Goal: Task Accomplishment & Management: Complete application form

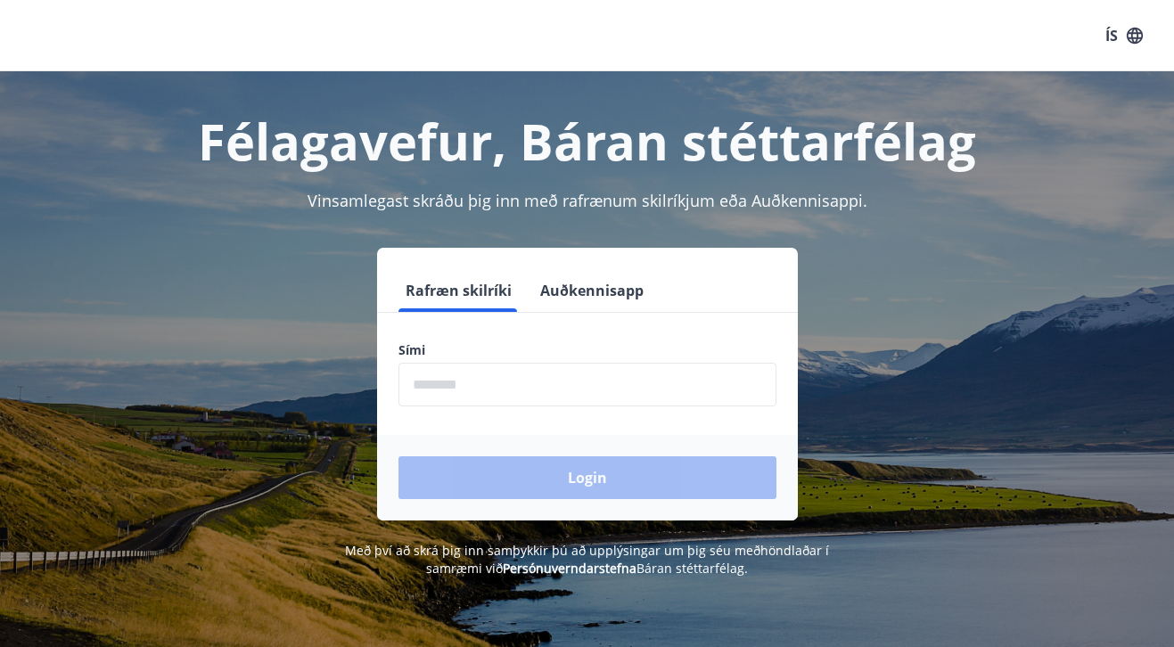
click at [628, 378] on input "phone" at bounding box center [587, 385] width 378 height 44
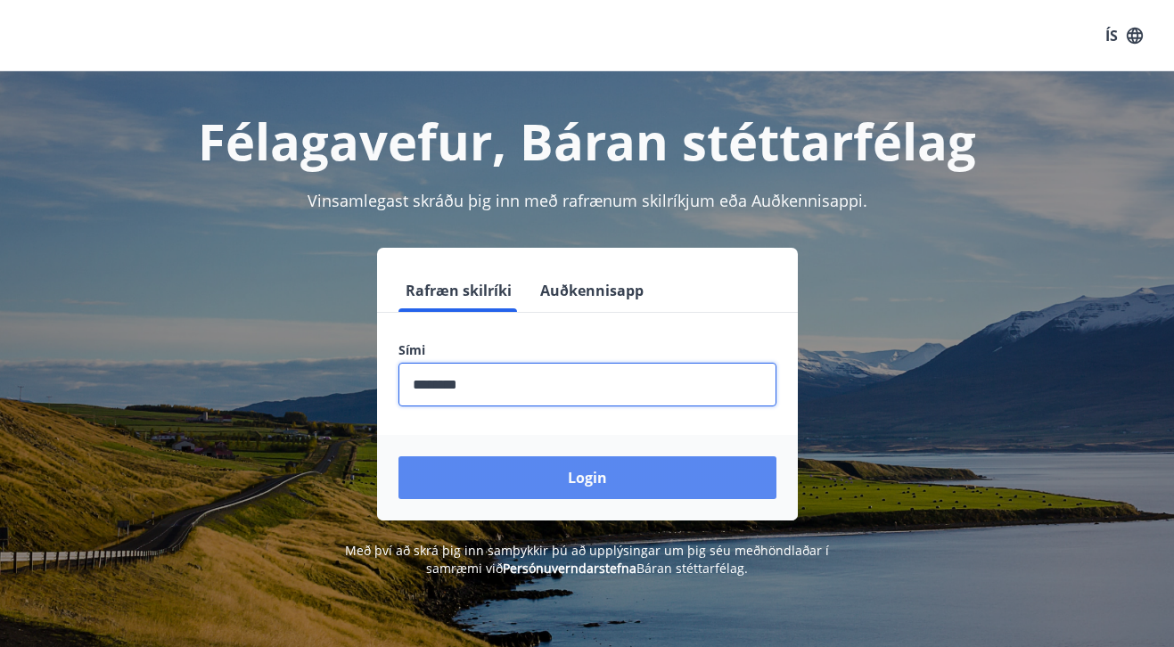
type input "********"
click at [577, 467] on button "Login" at bounding box center [587, 477] width 378 height 43
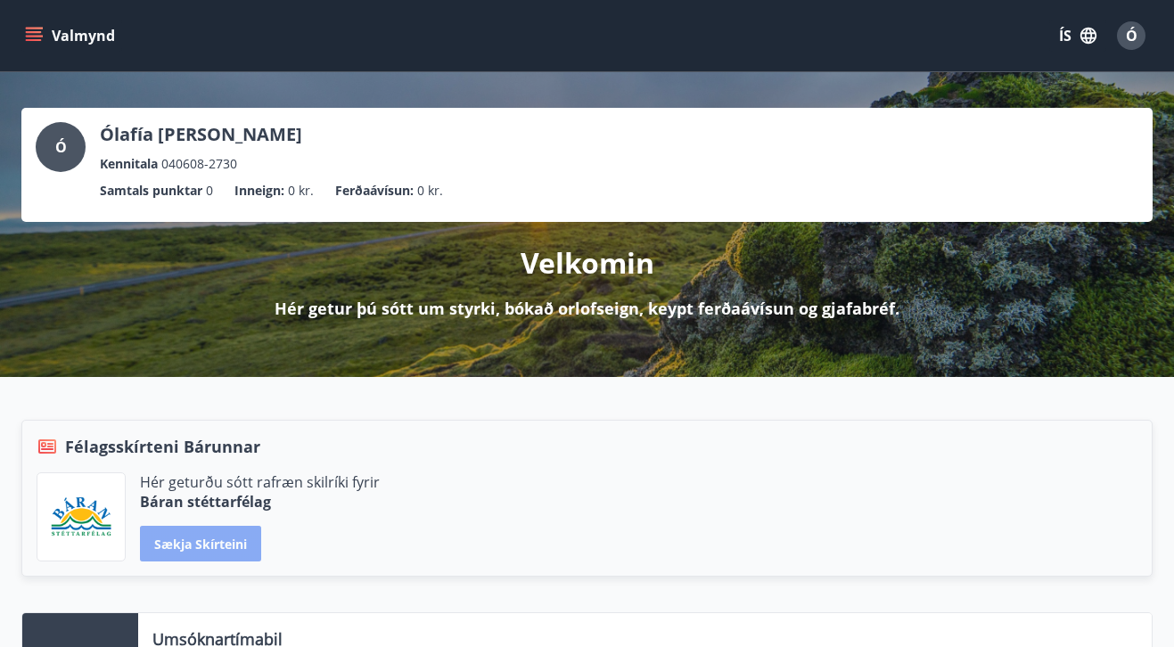
click at [221, 535] on button "Sækja skírteini" at bounding box center [200, 544] width 121 height 36
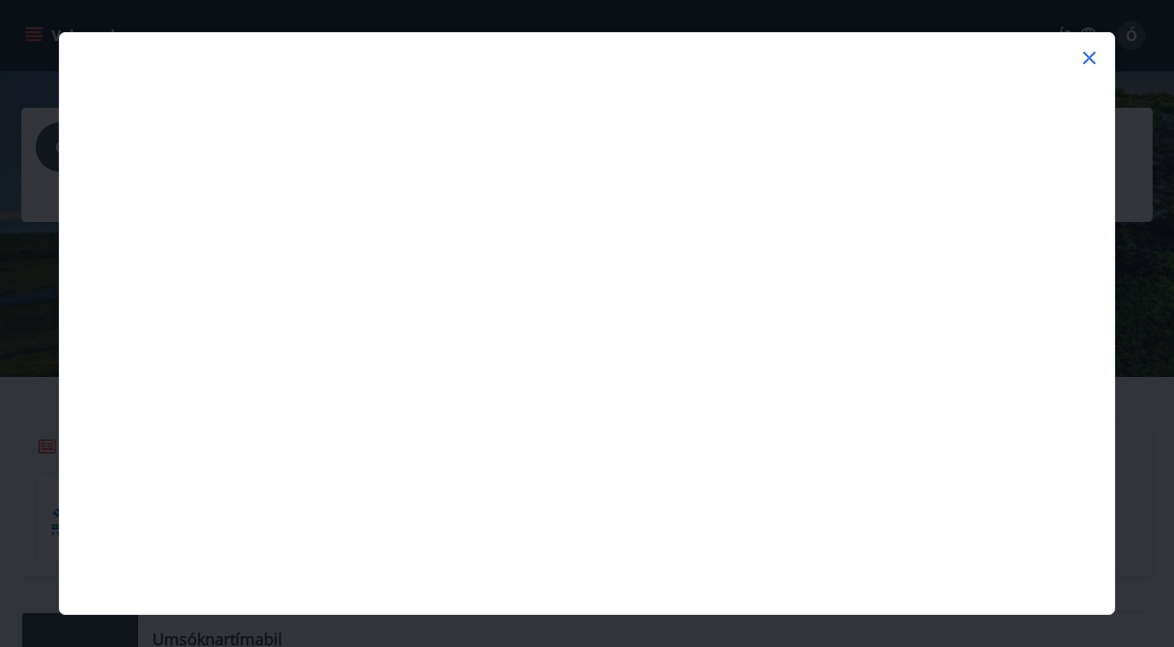
click at [1092, 69] on icon at bounding box center [1089, 57] width 21 height 21
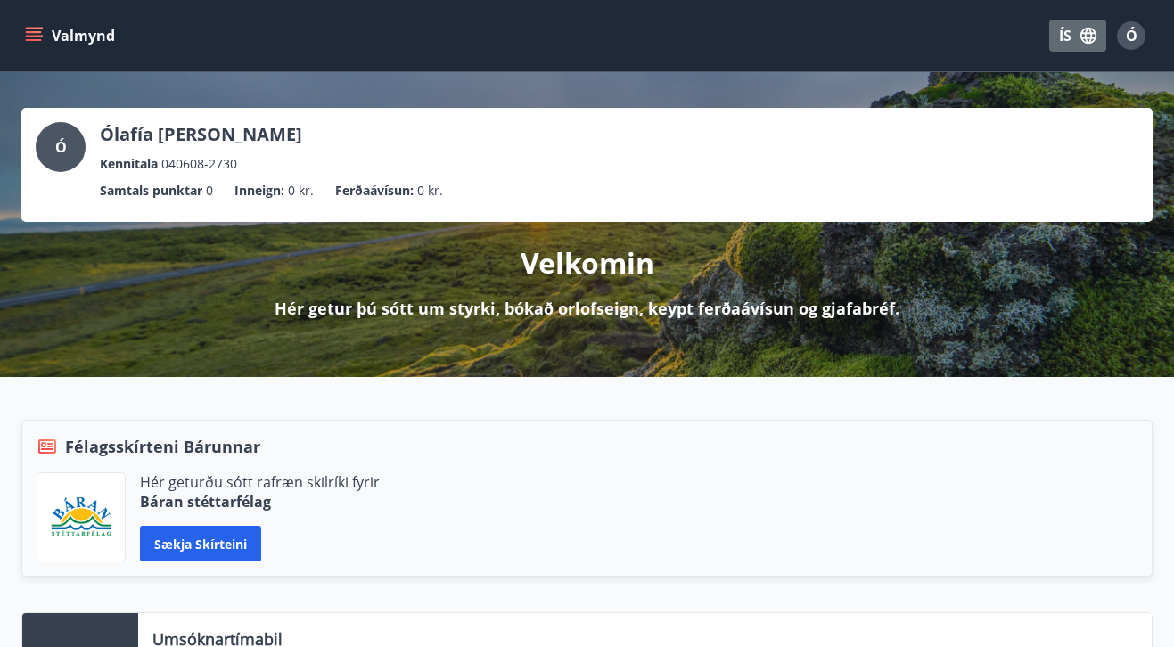
click at [1093, 36] on icon "button" at bounding box center [1089, 36] width 20 height 20
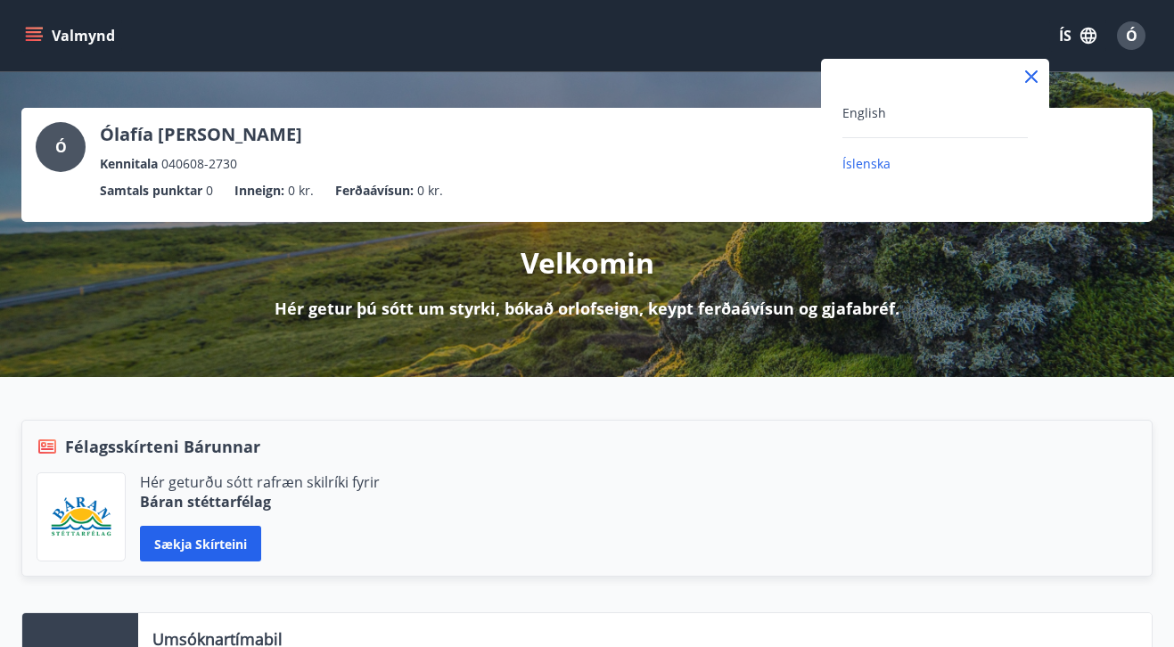
click at [1033, 76] on icon at bounding box center [1031, 76] width 12 height 12
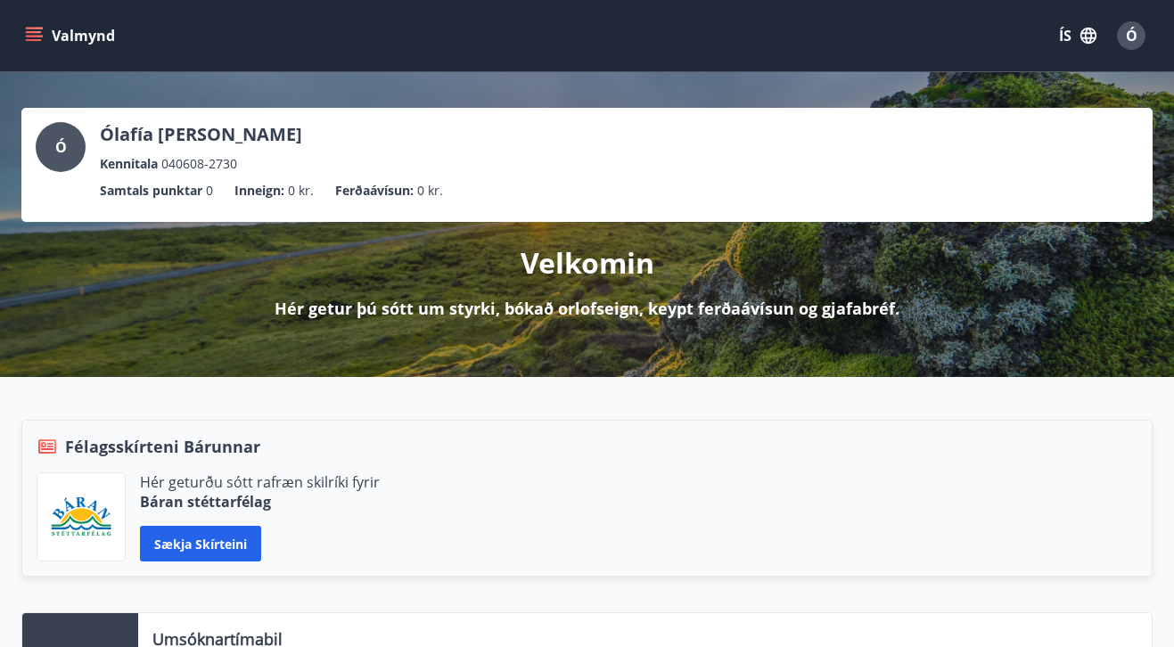
click at [33, 29] on icon "menu" at bounding box center [36, 29] width 20 height 2
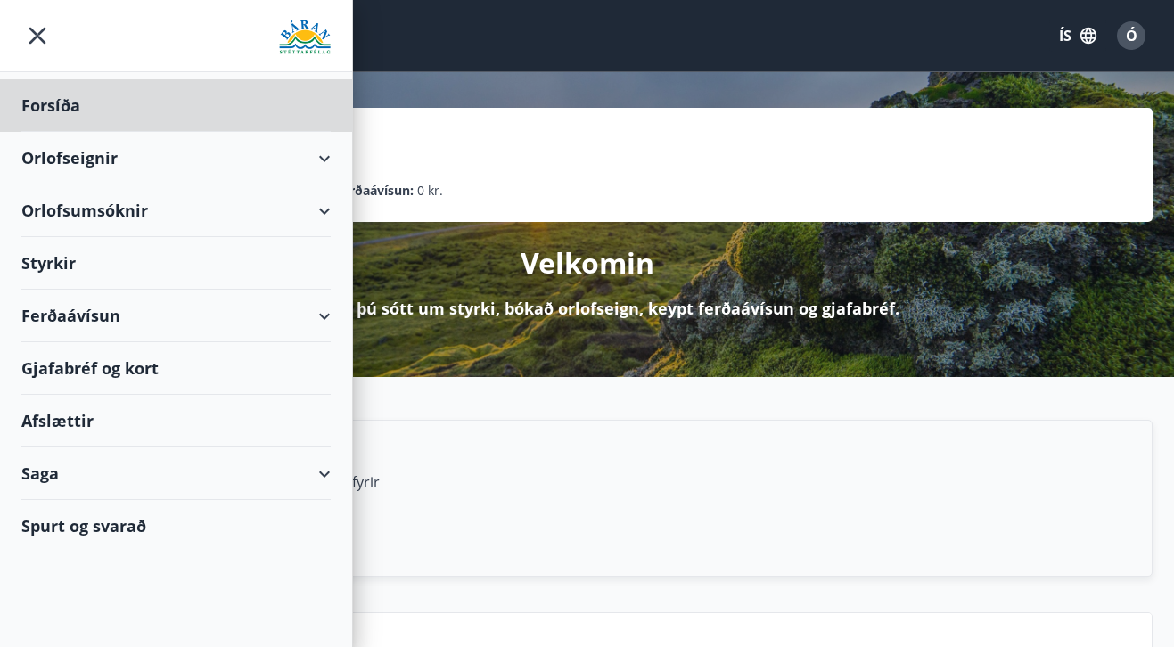
click at [158, 244] on div "Styrkir" at bounding box center [175, 263] width 309 height 53
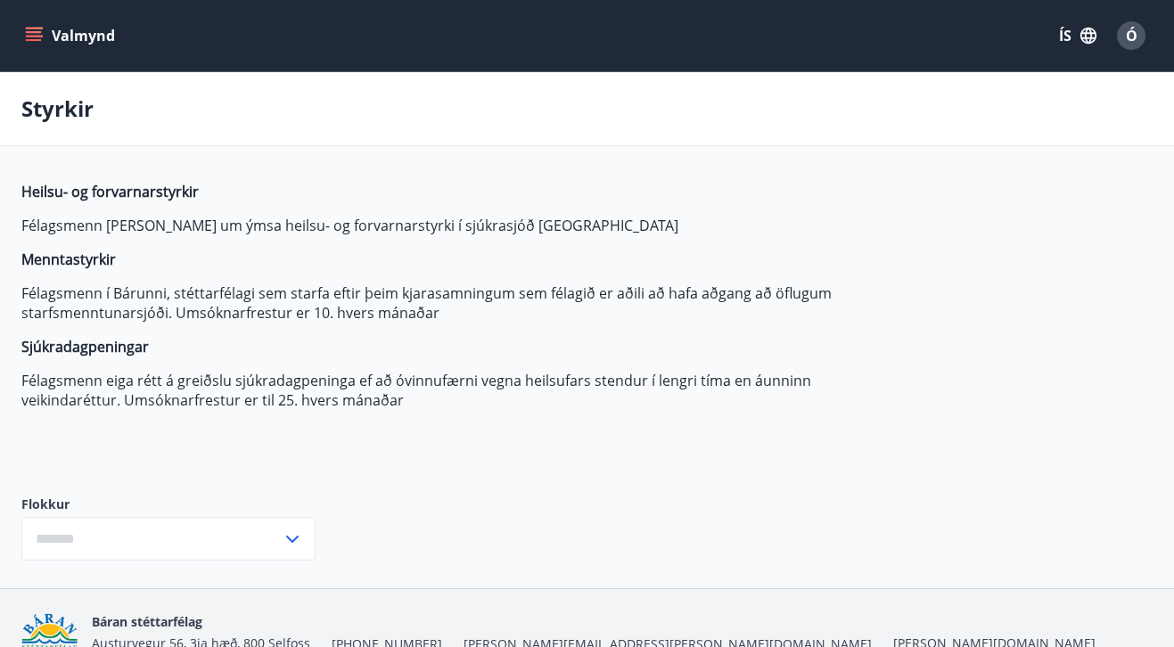
type input "***"
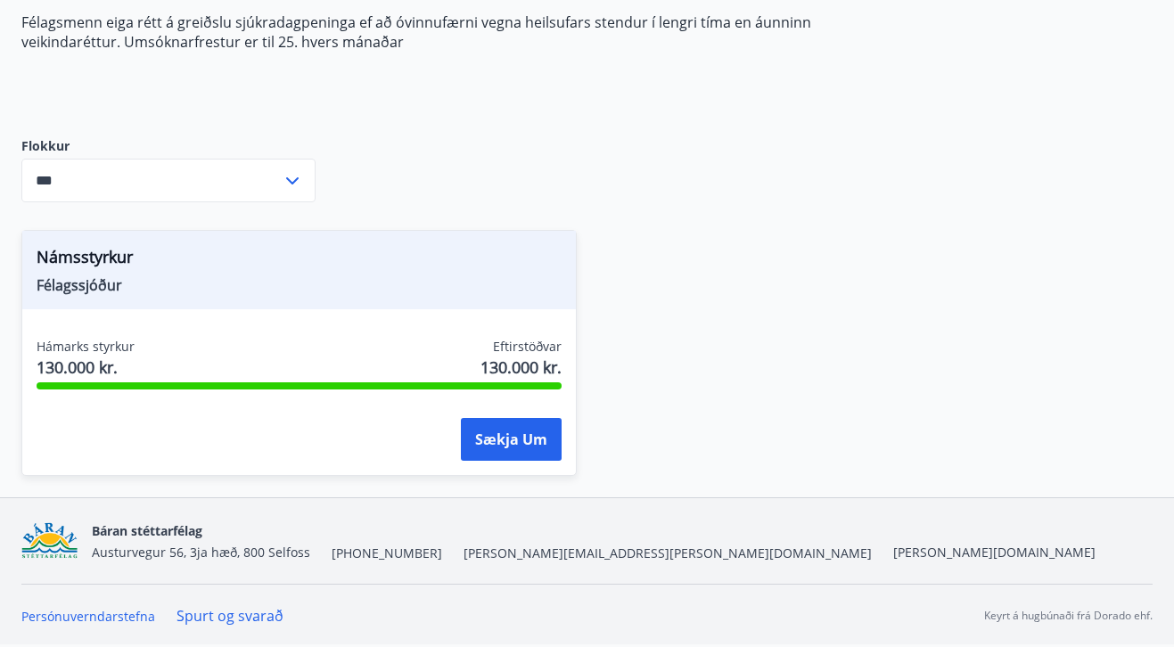
scroll to position [358, 0]
click at [494, 434] on button "Sækja um" at bounding box center [511, 439] width 101 height 43
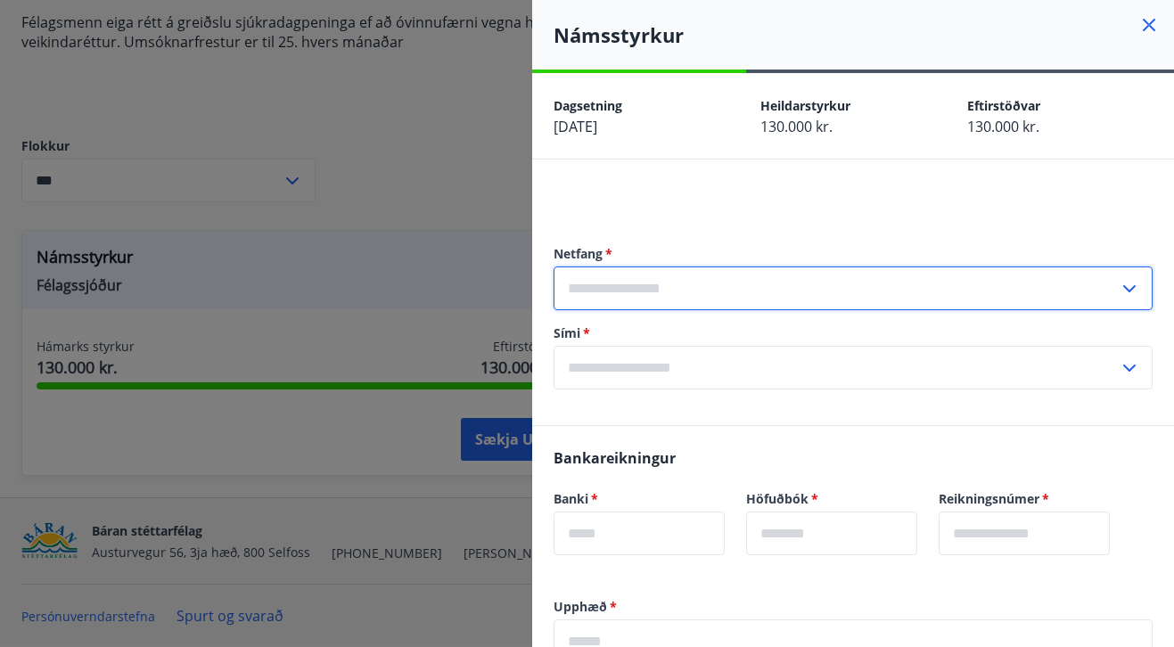
click at [607, 291] on input "text" at bounding box center [836, 289] width 565 height 44
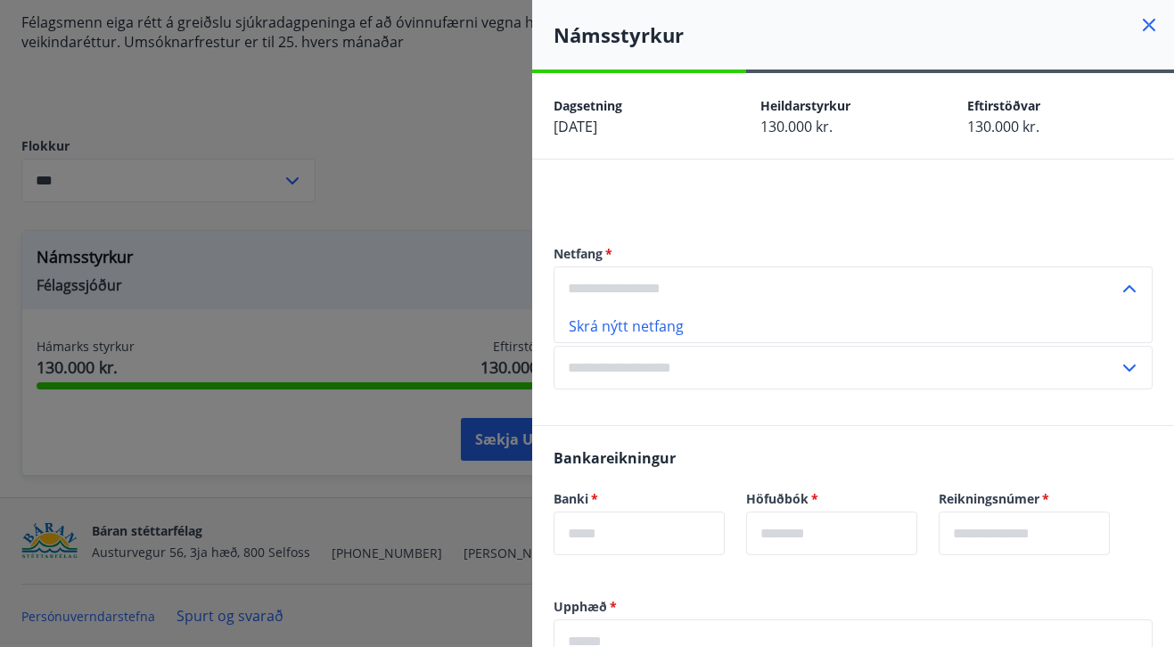
click at [815, 291] on input "text" at bounding box center [836, 289] width 565 height 44
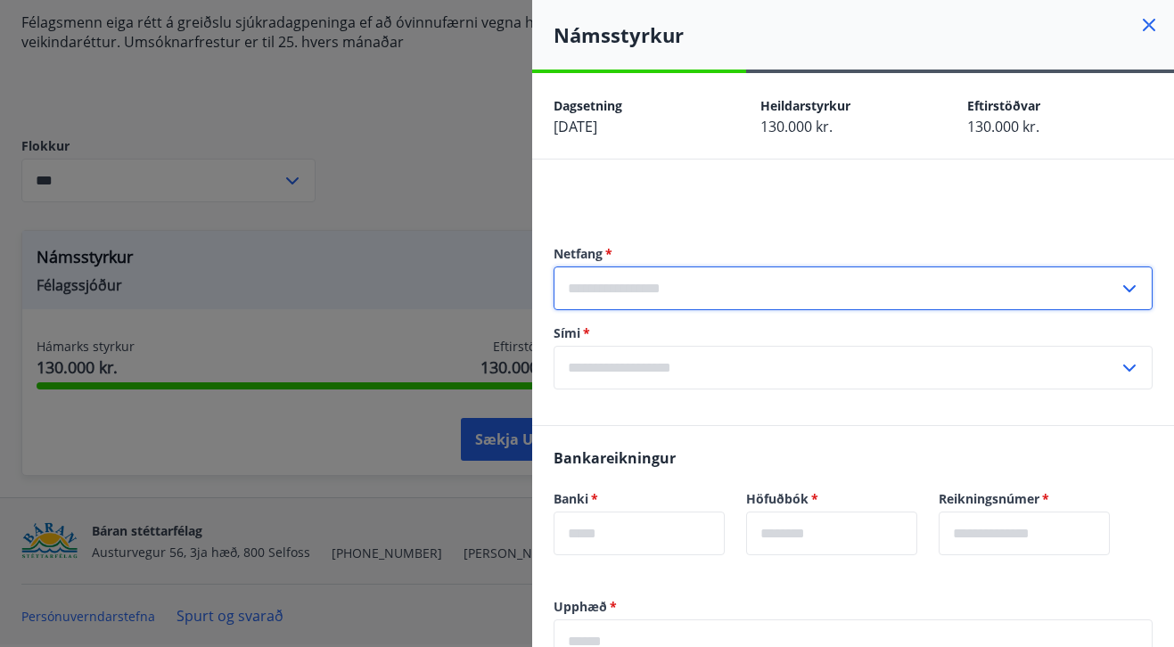
click at [1096, 283] on input "text" at bounding box center [836, 289] width 565 height 44
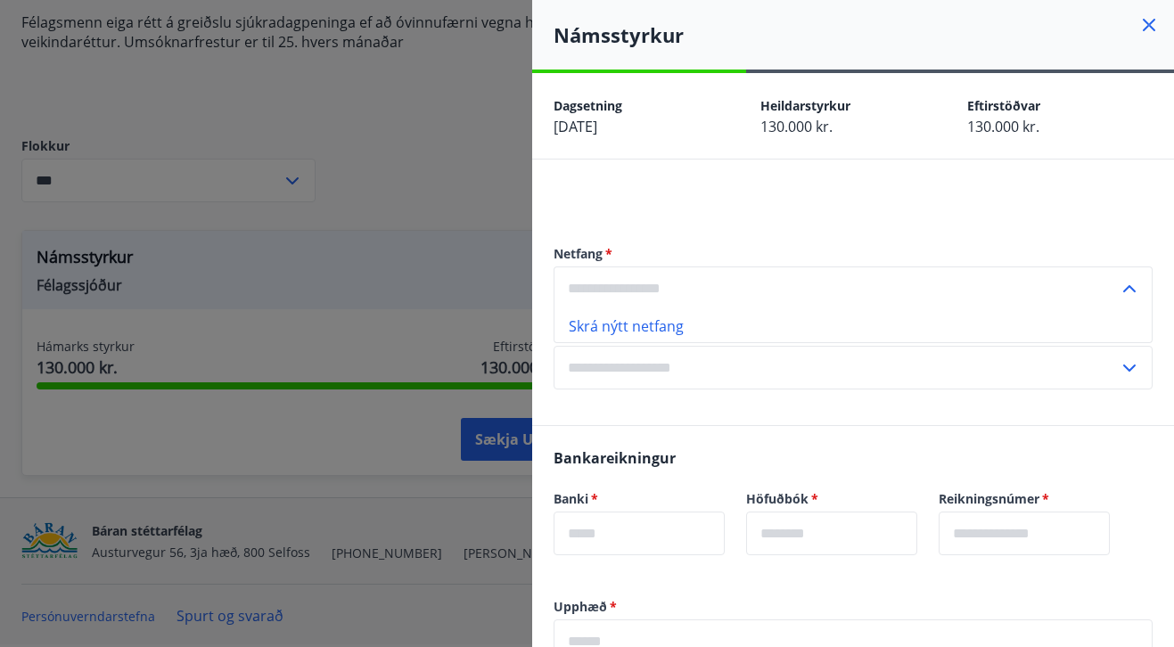
click at [793, 291] on input "text" at bounding box center [836, 289] width 565 height 44
click at [644, 531] on input "text" at bounding box center [639, 534] width 171 height 44
type input "*"
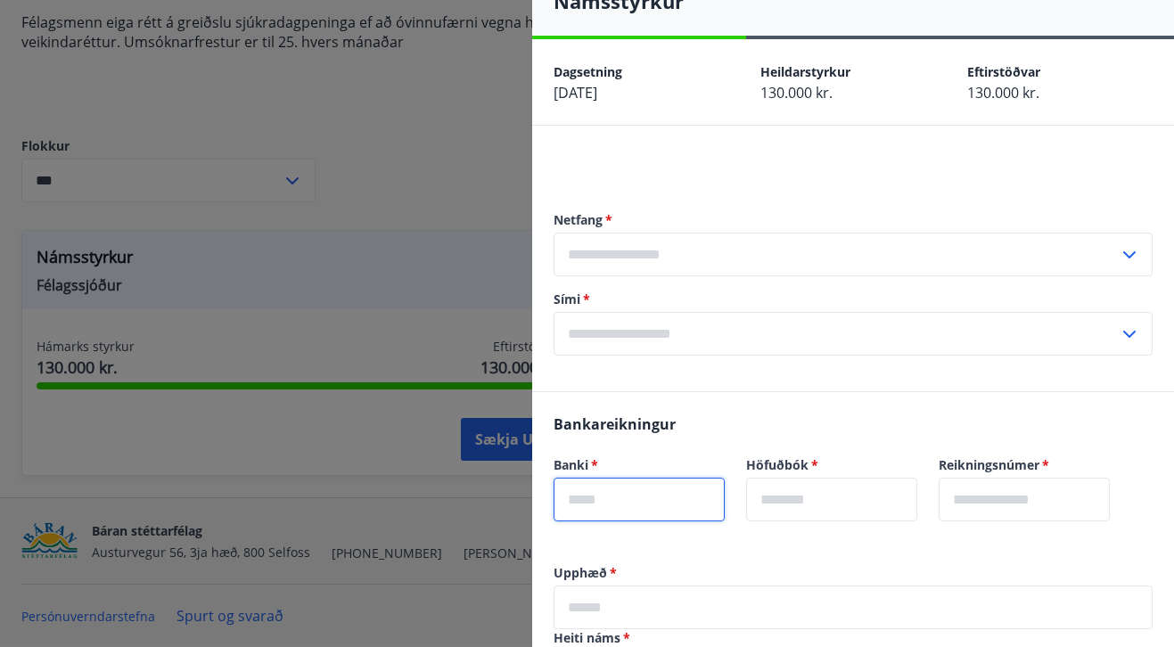
scroll to position [33, 0]
click at [637, 259] on input "text" at bounding box center [836, 256] width 565 height 44
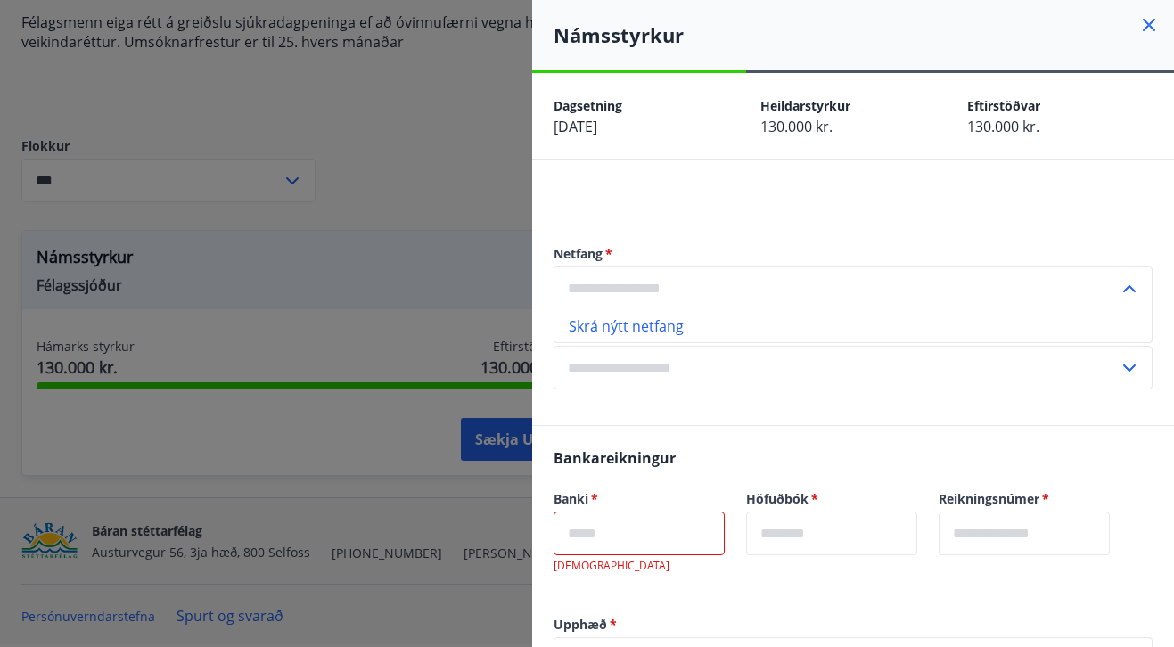
scroll to position [0, 0]
click at [645, 218] on div "Netfang   * Skrá nýtt netfang ​ Sími   * ​" at bounding box center [853, 317] width 599 height 216
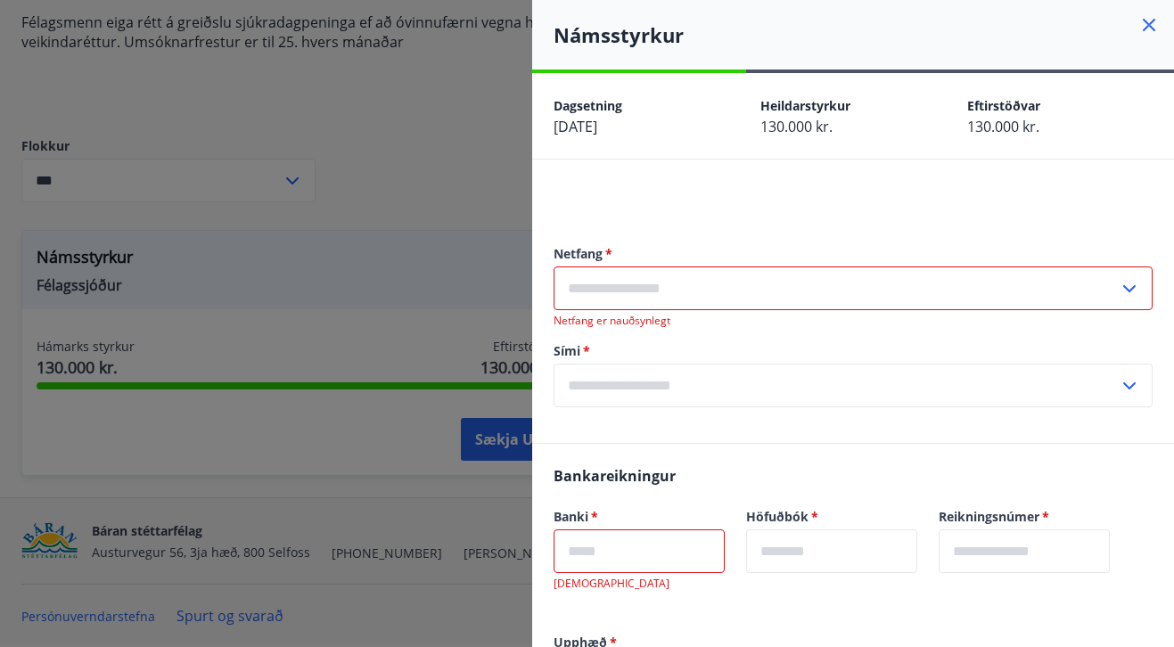
click at [634, 275] on input "text" at bounding box center [836, 289] width 565 height 44
click at [631, 324] on li "Skrá nýtt netfang" at bounding box center [852, 326] width 597 height 32
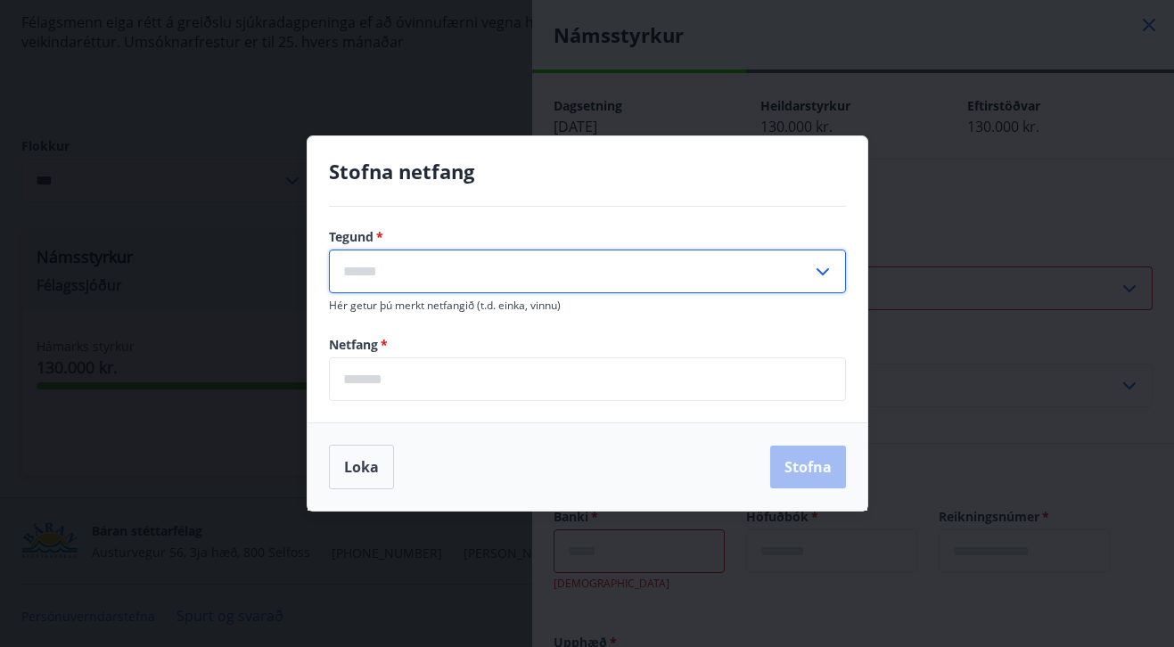
click at [410, 287] on input "text" at bounding box center [570, 272] width 483 height 44
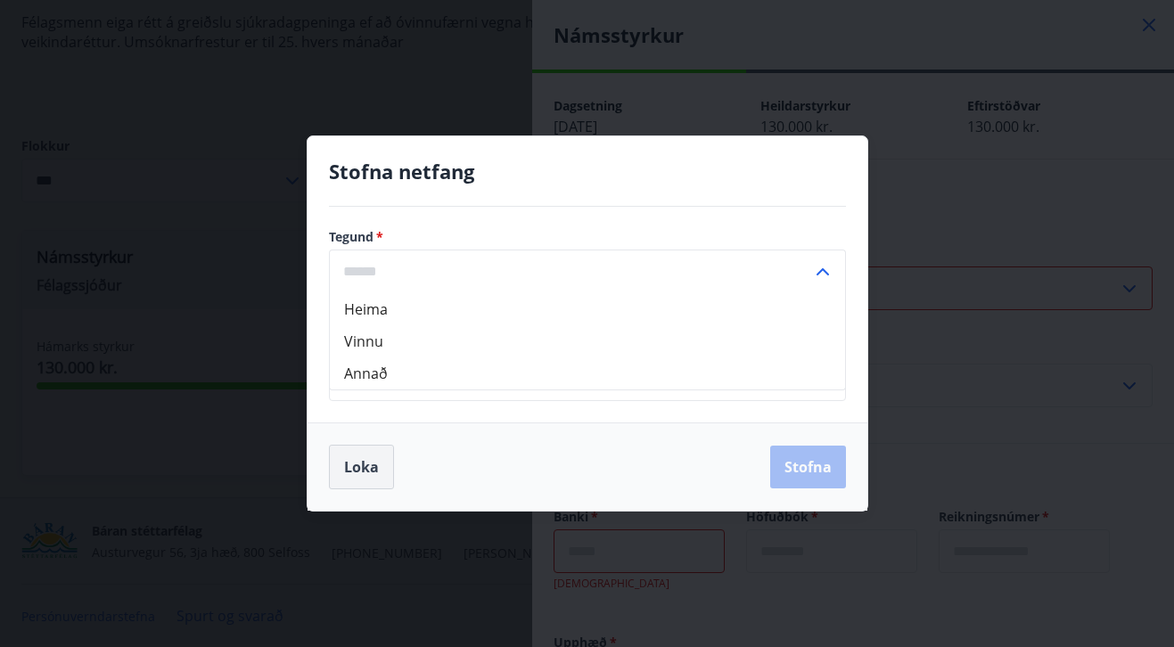
click at [349, 470] on button "Loka" at bounding box center [361, 467] width 65 height 45
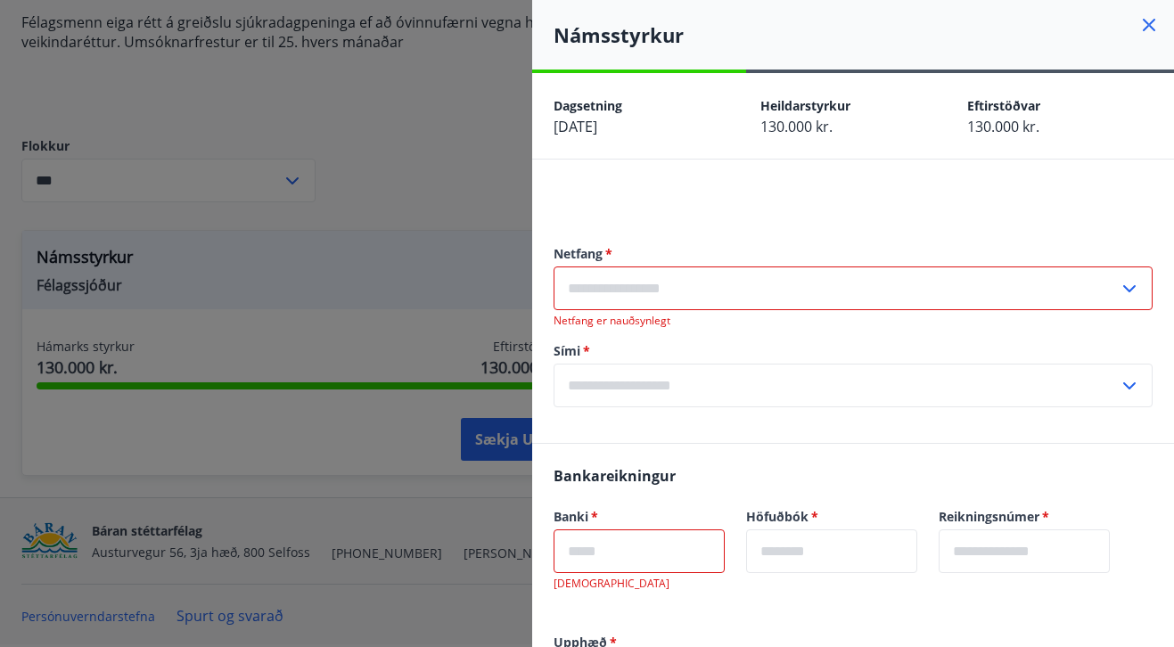
click at [662, 280] on input "text" at bounding box center [836, 289] width 565 height 44
click at [1097, 287] on input "text" at bounding box center [836, 289] width 565 height 44
click at [1096, 287] on input "text" at bounding box center [836, 289] width 565 height 44
click at [1010, 299] on input "text" at bounding box center [836, 289] width 565 height 44
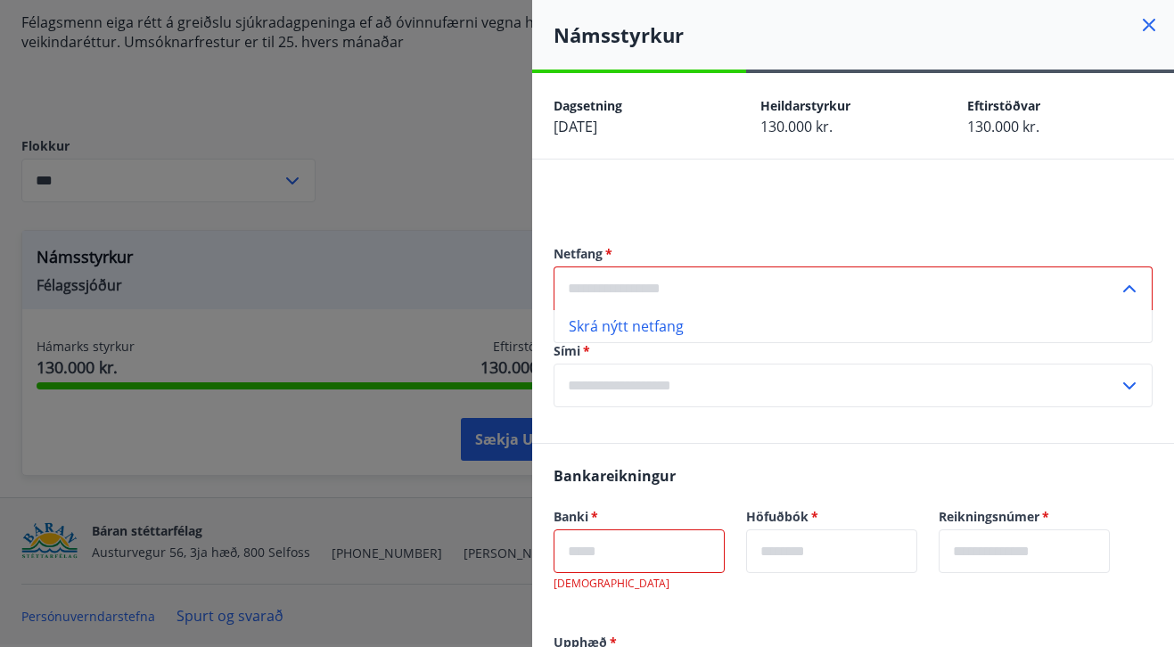
click at [989, 292] on input "text" at bounding box center [836, 289] width 565 height 44
click at [815, 113] on span "Heildarstyrkur" at bounding box center [805, 105] width 90 height 17
click at [628, 359] on label "Sími   *" at bounding box center [853, 351] width 599 height 18
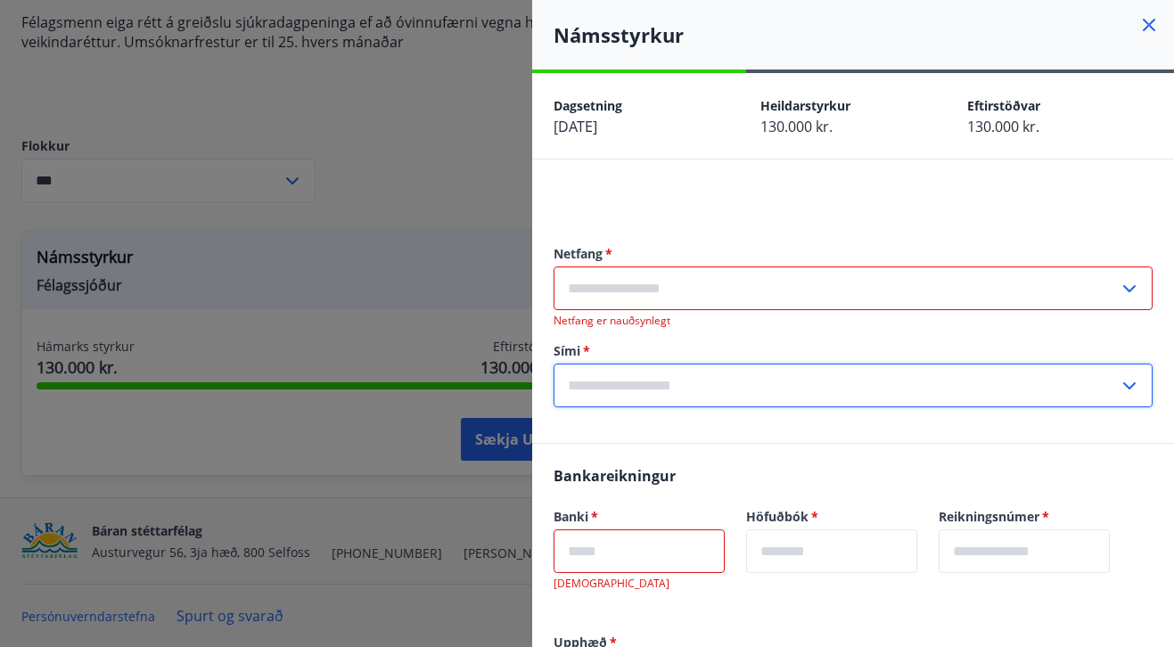
click at [628, 366] on input "text" at bounding box center [836, 386] width 565 height 44
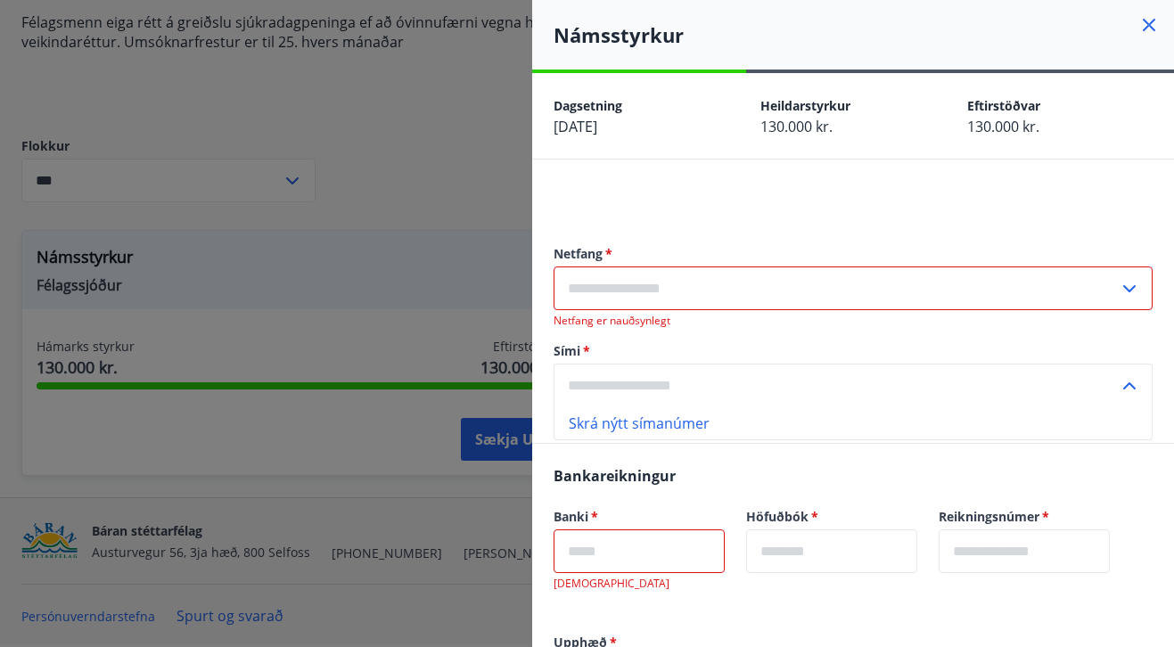
click at [1097, 387] on input "text" at bounding box center [836, 386] width 565 height 44
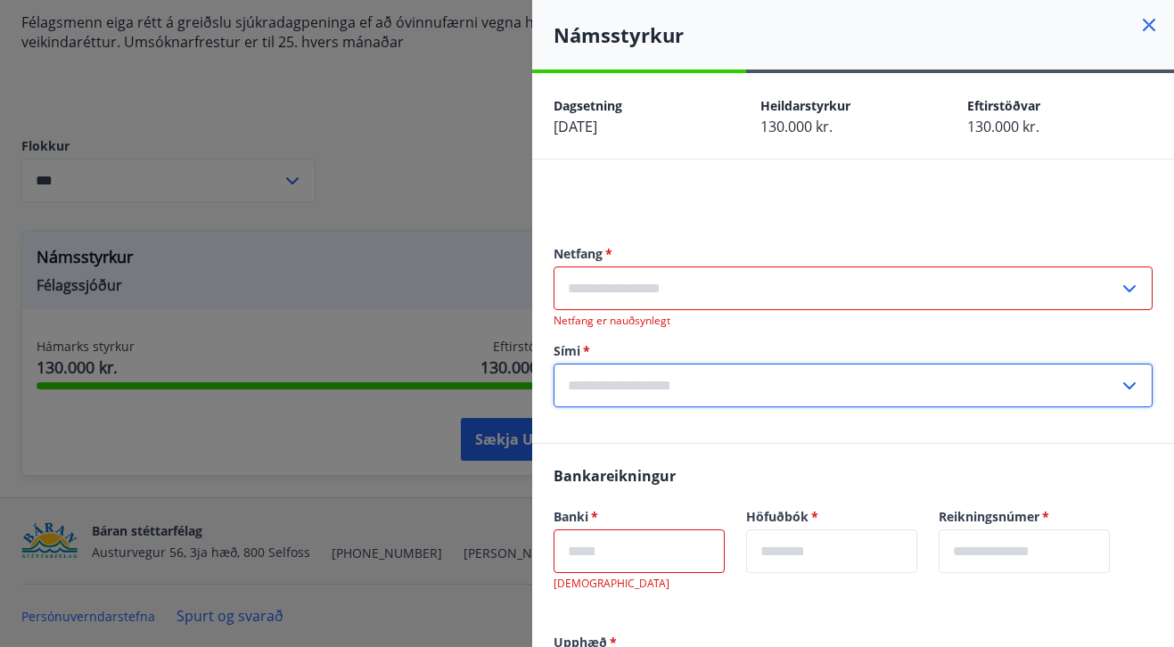
click at [677, 378] on input "text" at bounding box center [836, 386] width 565 height 44
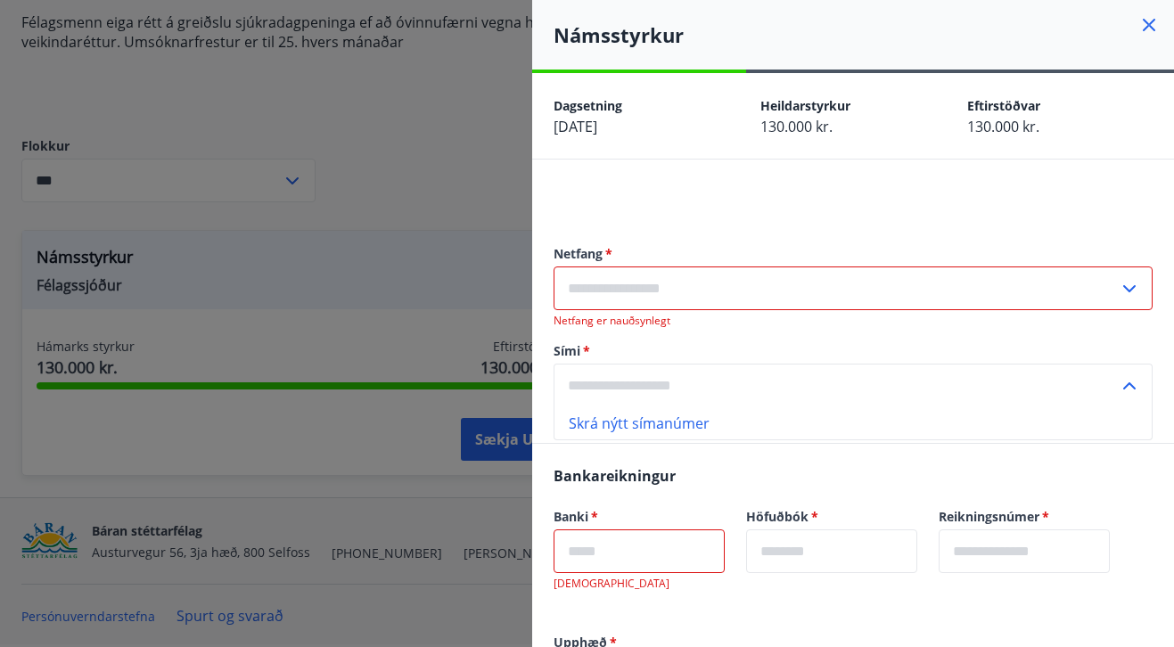
click at [678, 332] on form "Netfang   * ​ Netfang er nauðsynlegt Sími   * Skrá nýtt símanúmer ​" at bounding box center [853, 326] width 599 height 162
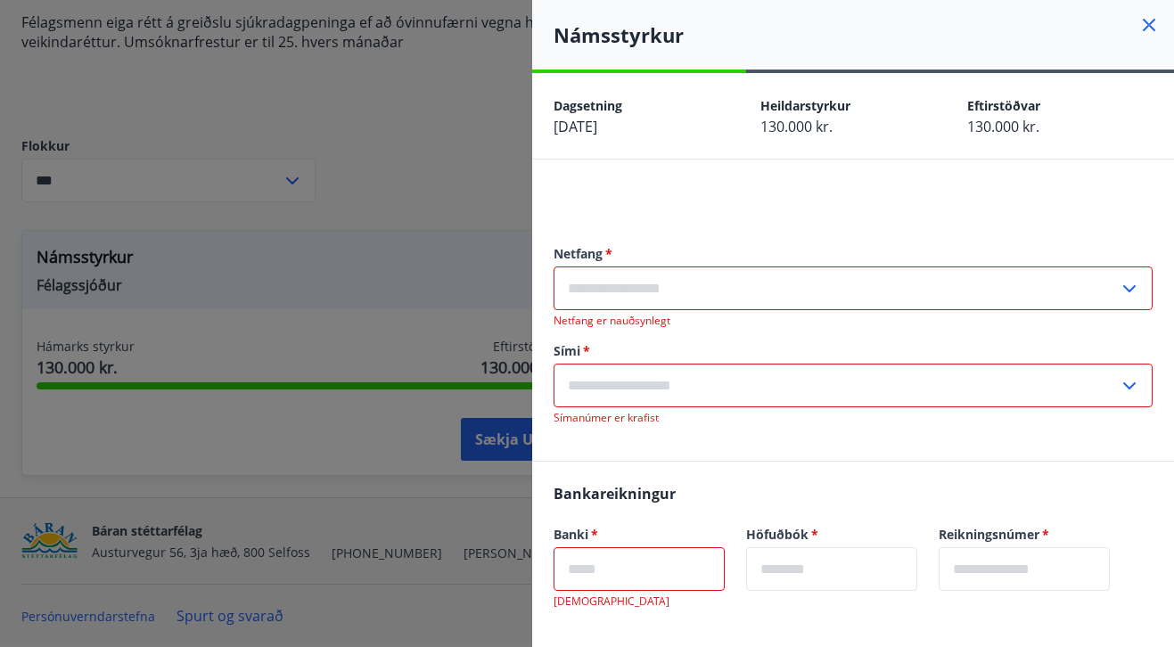
click at [1056, 284] on input "text" at bounding box center [836, 289] width 565 height 44
click at [1091, 285] on input "text" at bounding box center [836, 289] width 565 height 44
click at [705, 295] on input "text" at bounding box center [836, 289] width 565 height 44
click at [706, 283] on input "text" at bounding box center [836, 289] width 565 height 44
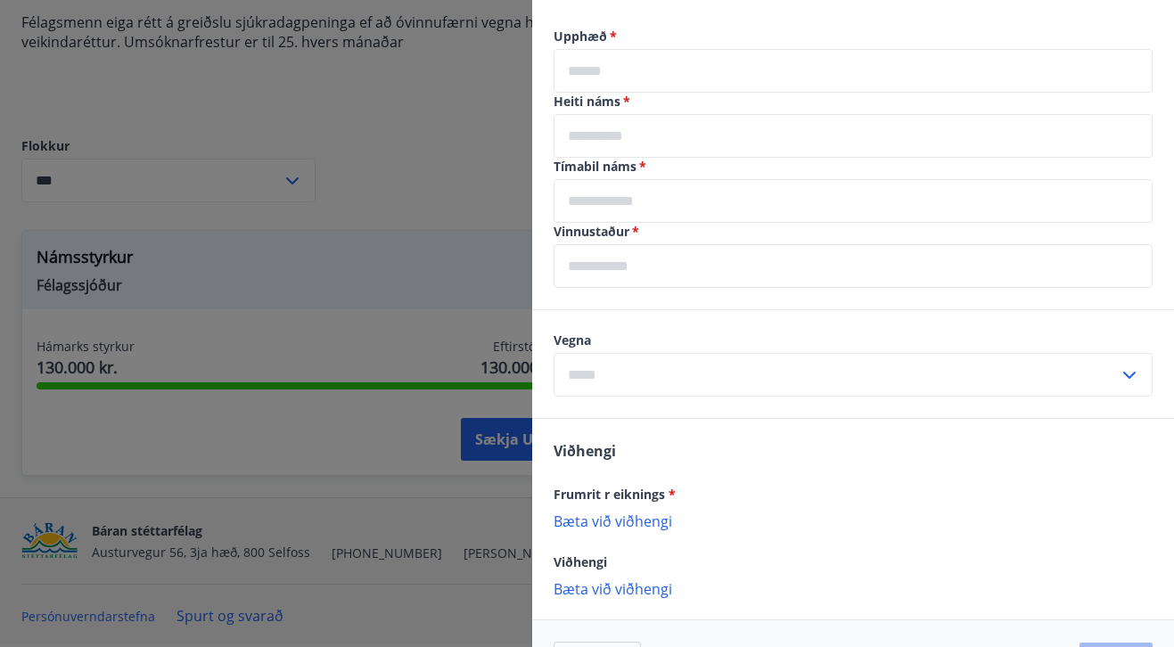
scroll to position [637, 0]
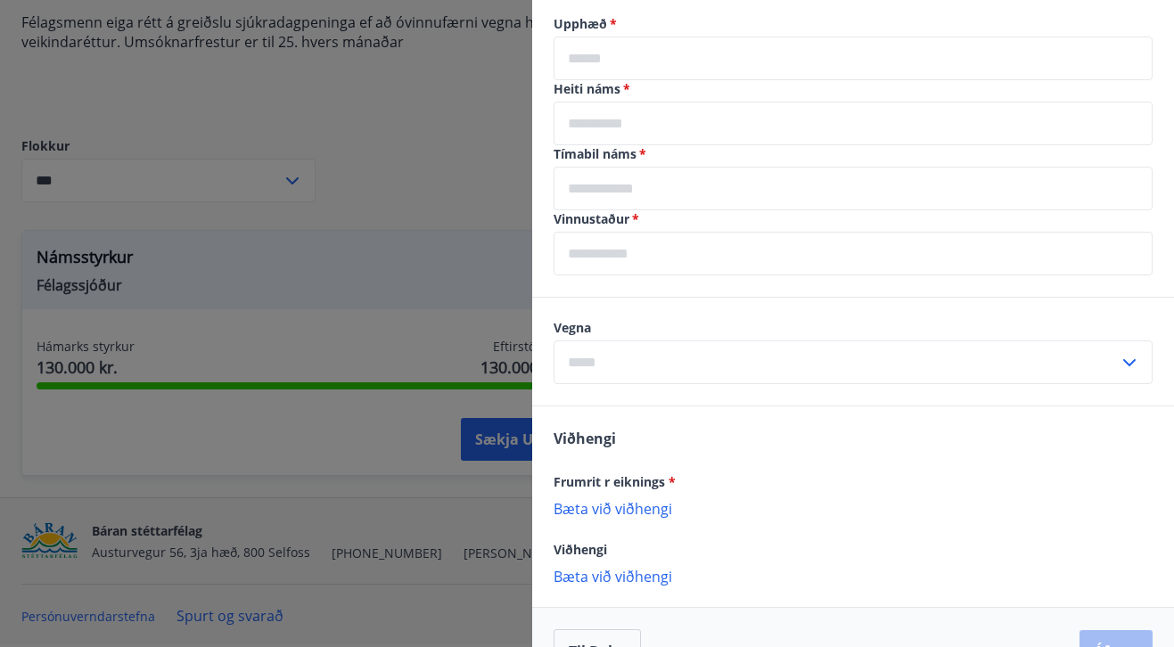
click at [612, 335] on label "Vegna" at bounding box center [853, 328] width 599 height 18
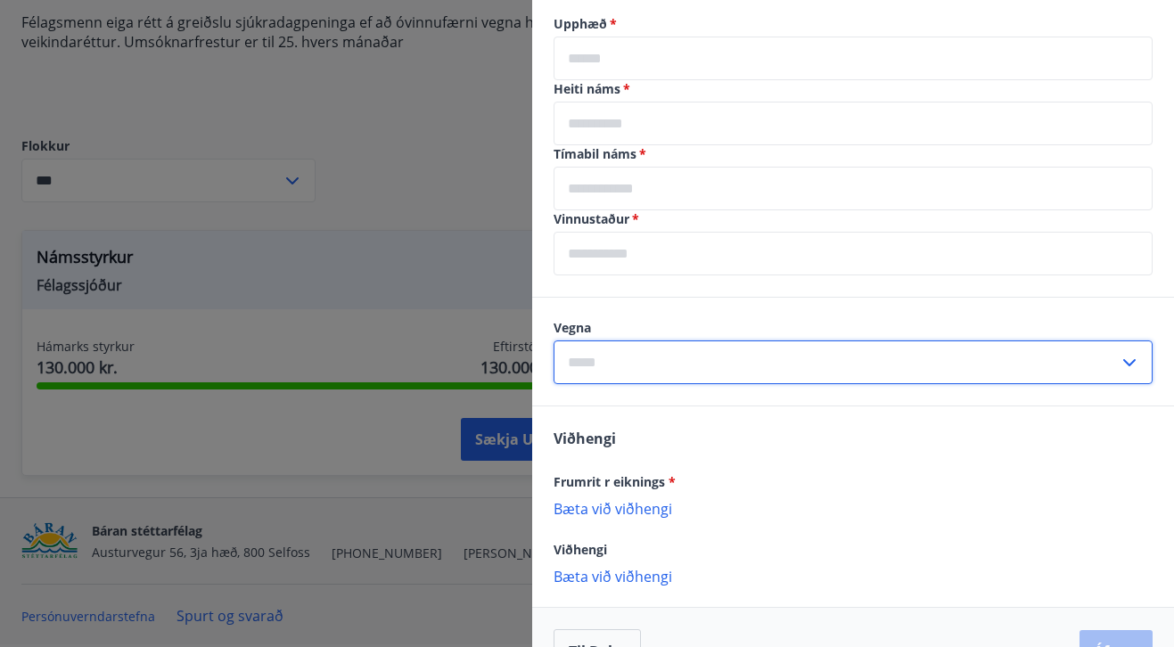
click at [609, 357] on input "text" at bounding box center [836, 363] width 565 height 44
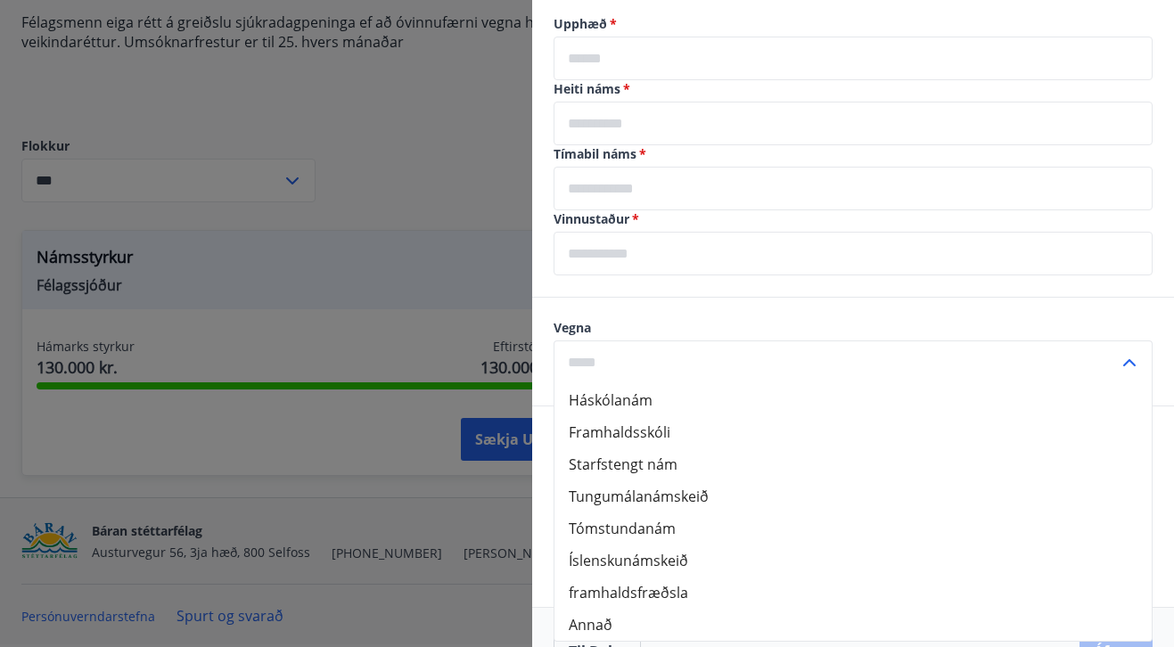
click at [621, 311] on div "Vegna Háskólanám Framhaldsskóli Starfstengt nám Tungumálanámskeið [GEOGRAPHIC_D…" at bounding box center [853, 352] width 642 height 108
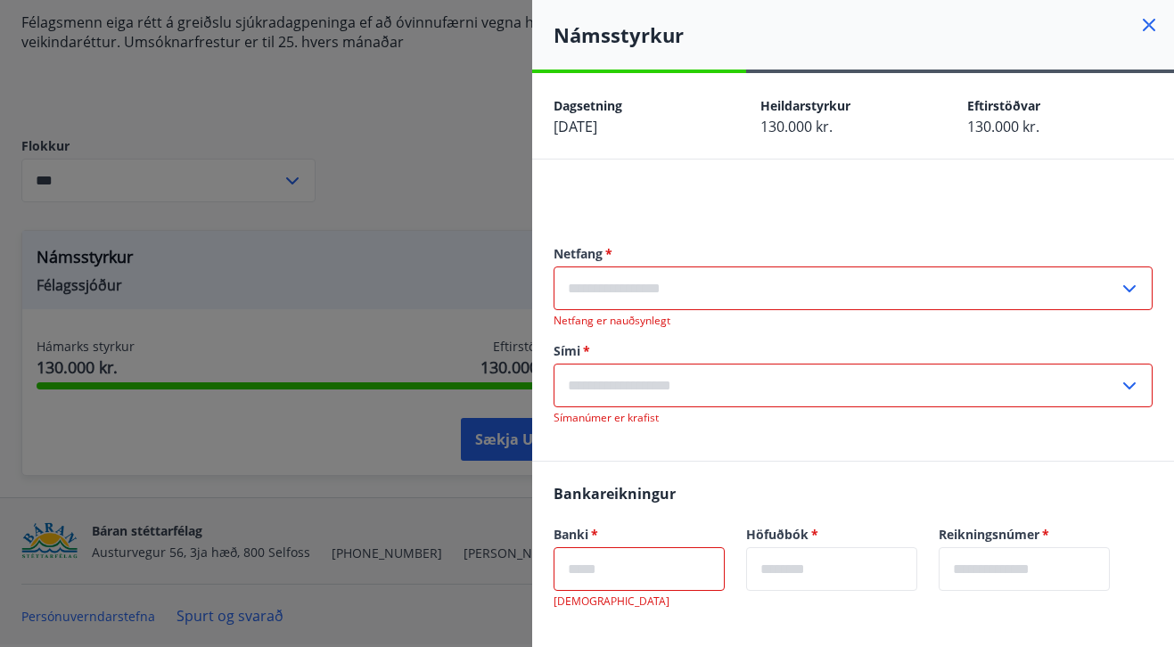
scroll to position [0, 0]
